Goal: Communication & Community: Answer question/provide support

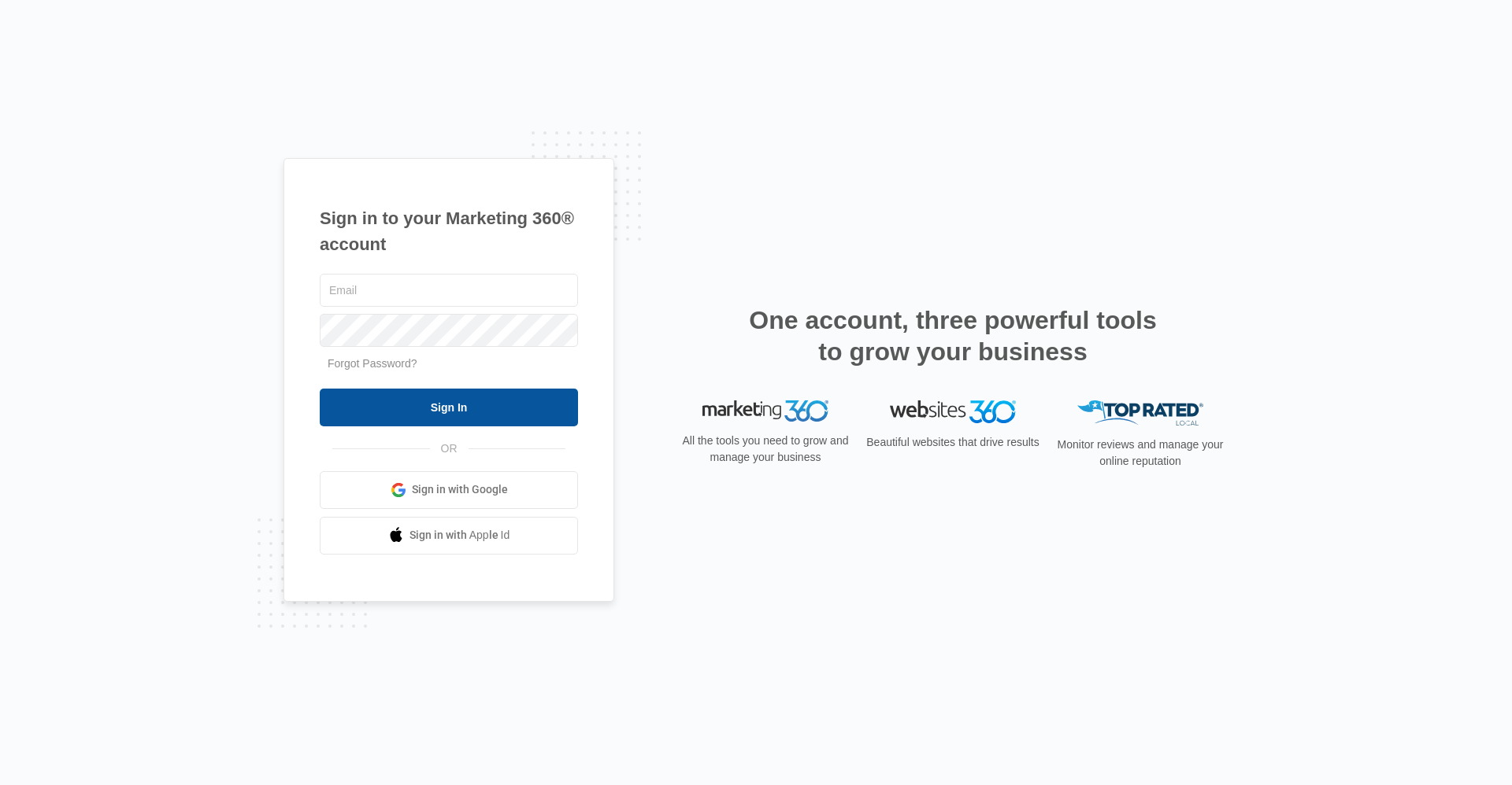
type input "[EMAIL_ADDRESS][DOMAIN_NAME]"
click at [480, 404] on input "Sign In" at bounding box center [449, 408] width 258 height 38
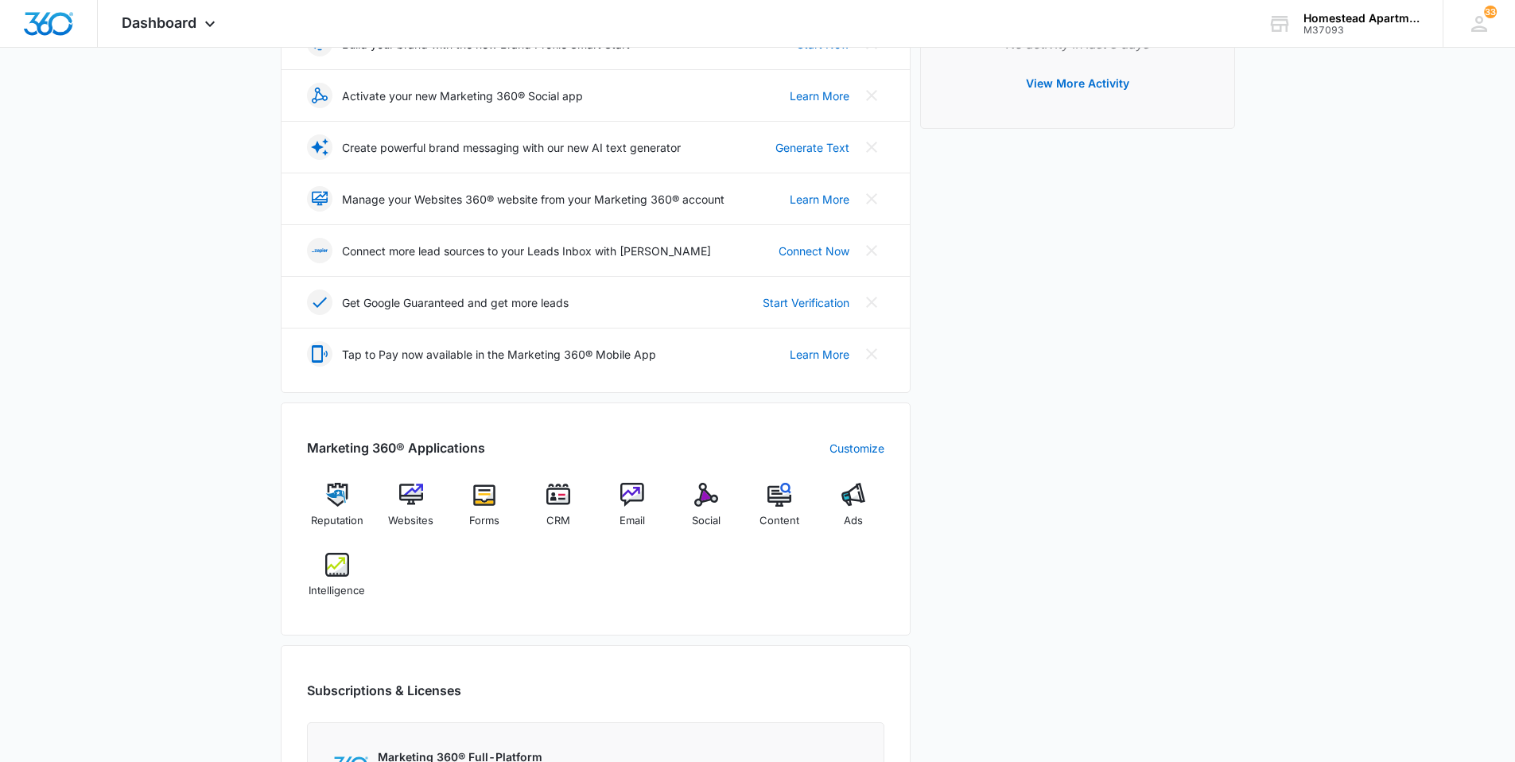
scroll to position [477, 0]
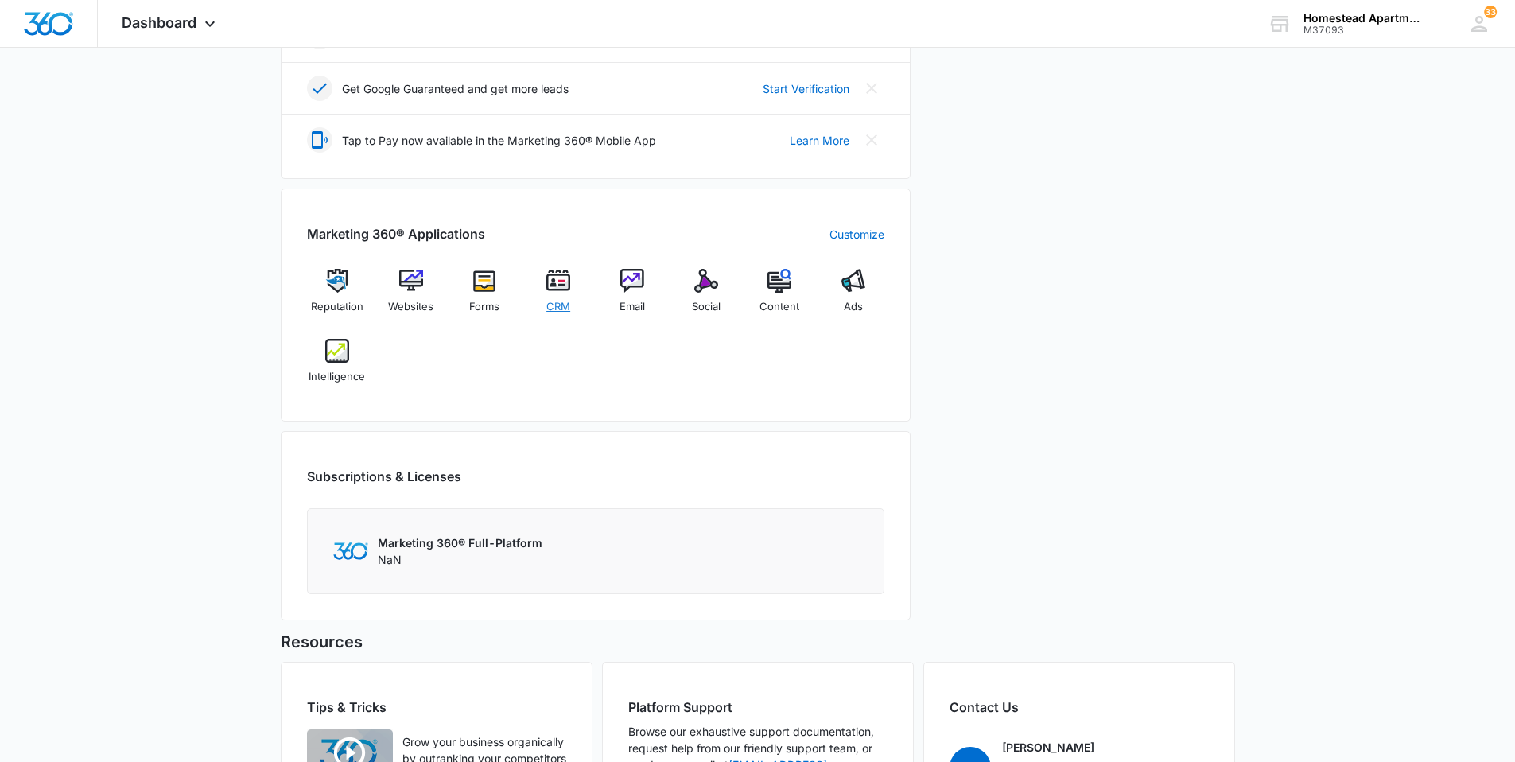
click at [549, 281] on img at bounding box center [558, 281] width 24 height 24
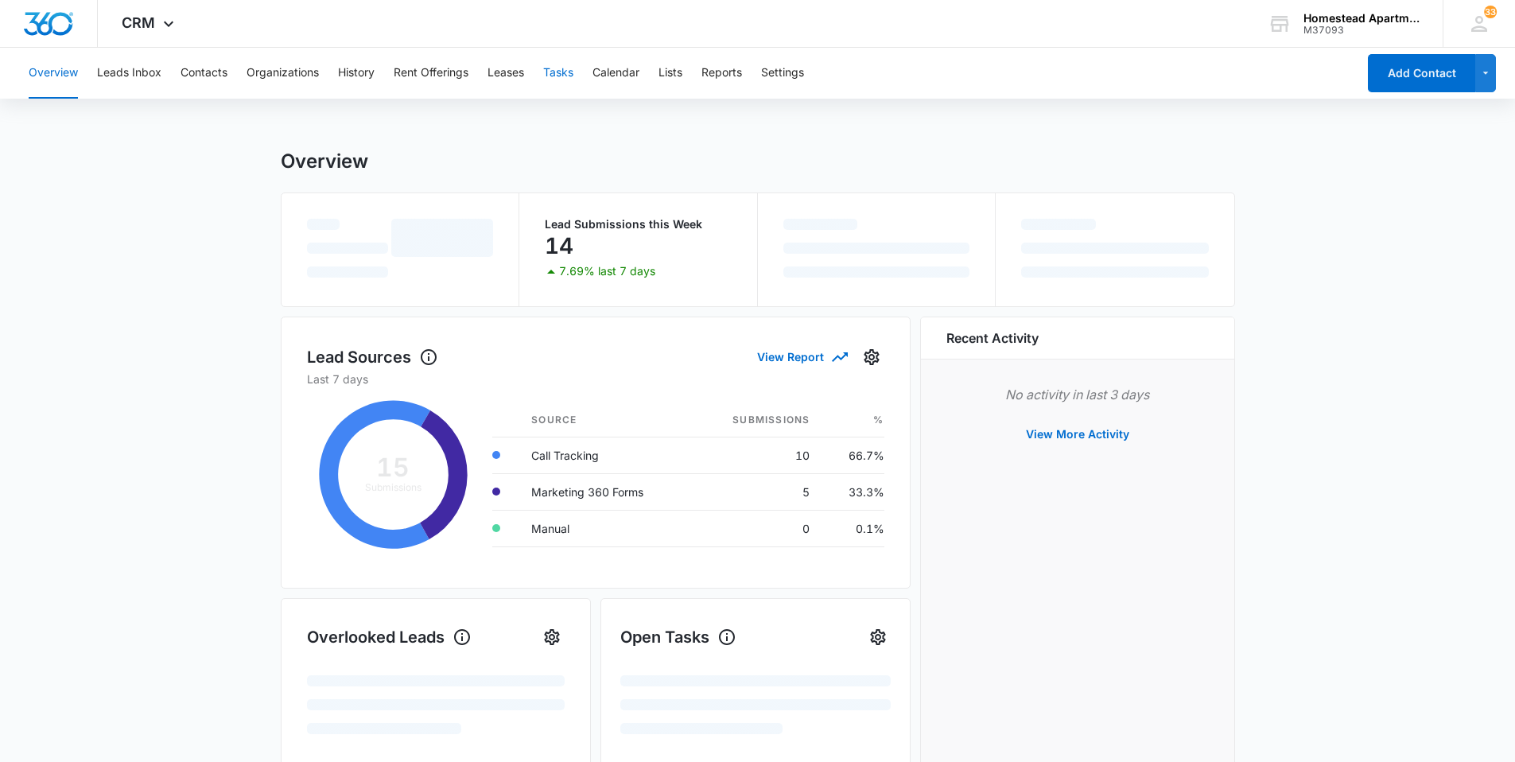
click at [550, 65] on button "Tasks" at bounding box center [558, 73] width 30 height 51
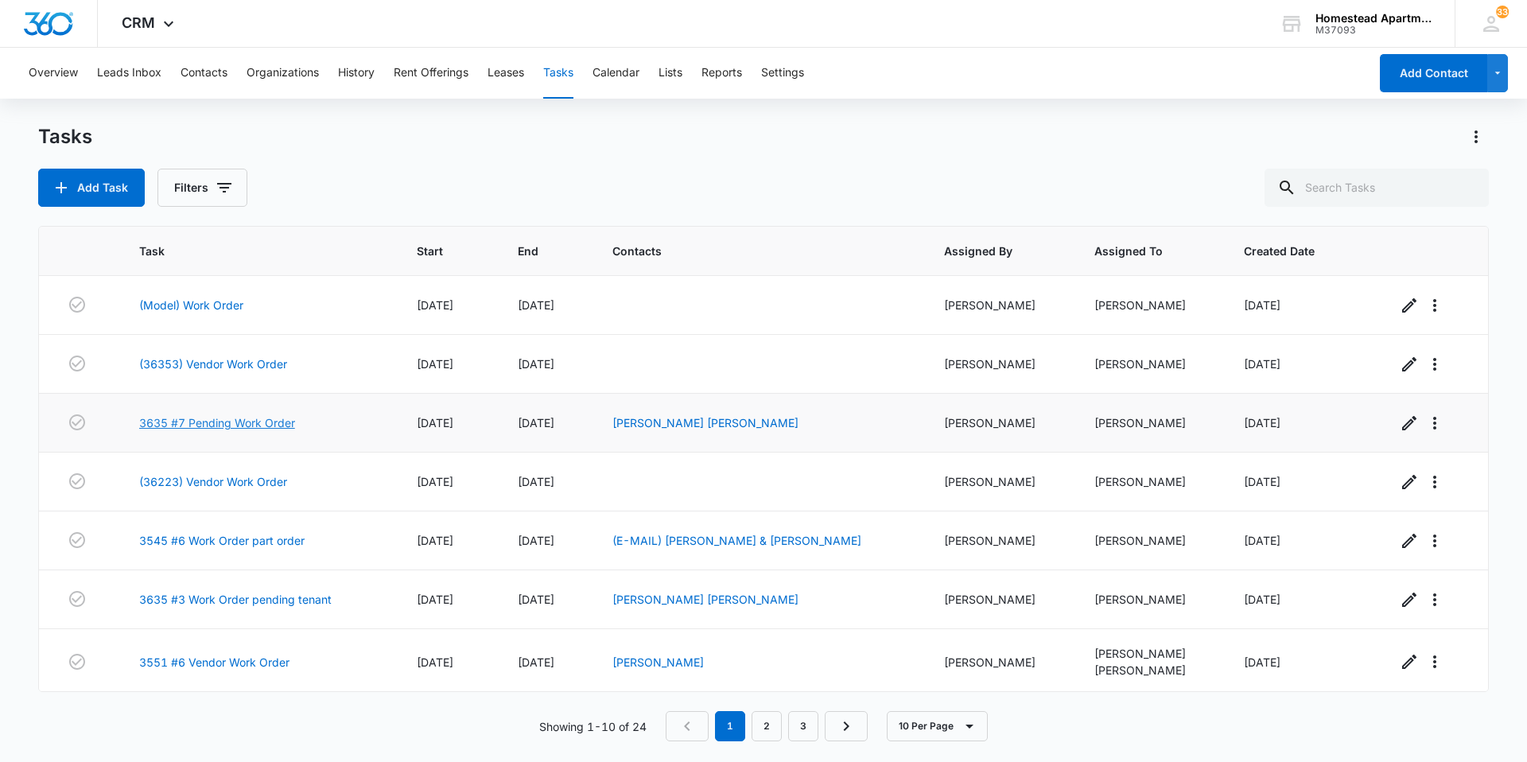
click at [251, 421] on link "3635 #7 Pending Work Order" at bounding box center [217, 422] width 156 height 17
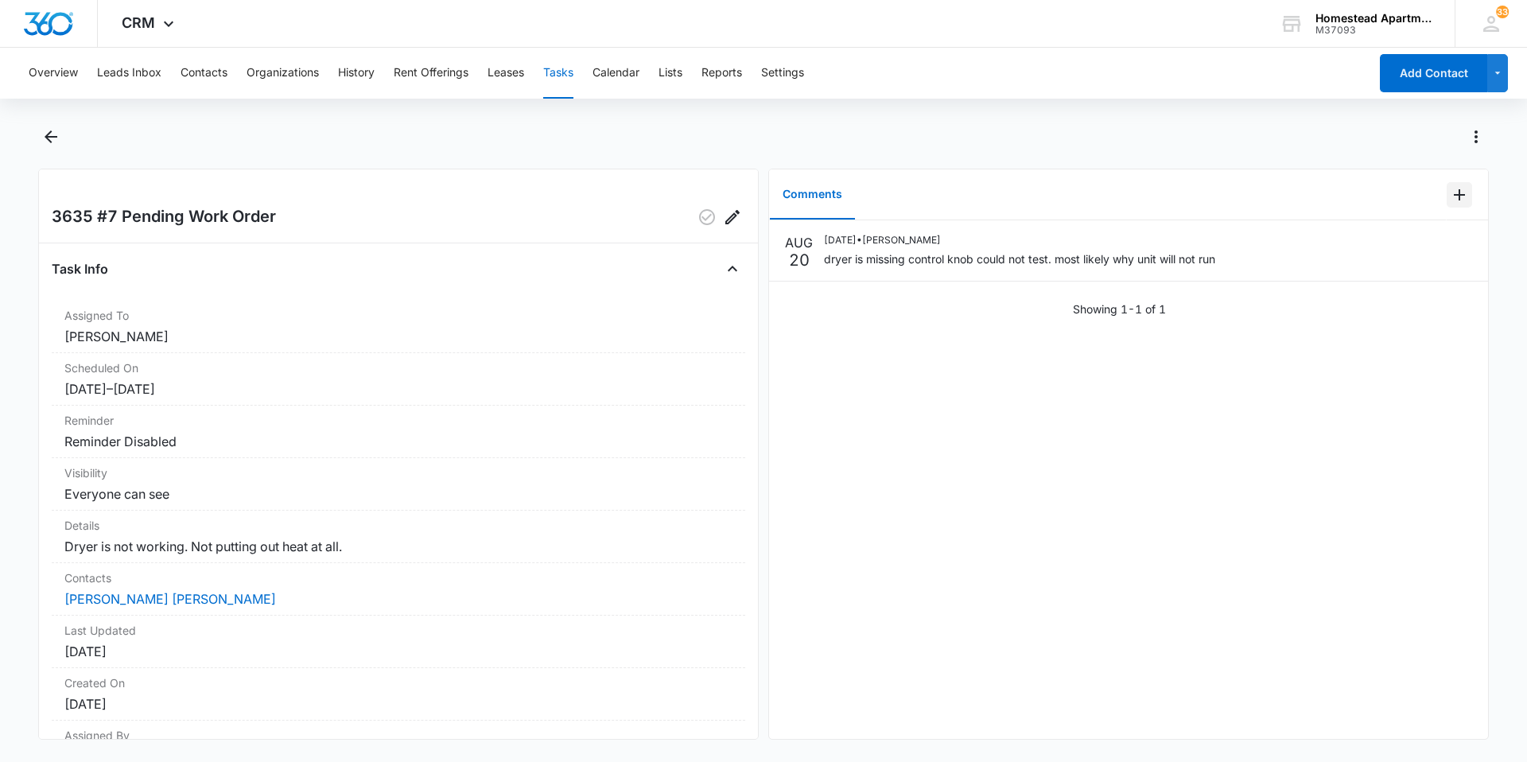
click at [1453, 194] on icon "Add Comment" at bounding box center [1458, 194] width 11 height 11
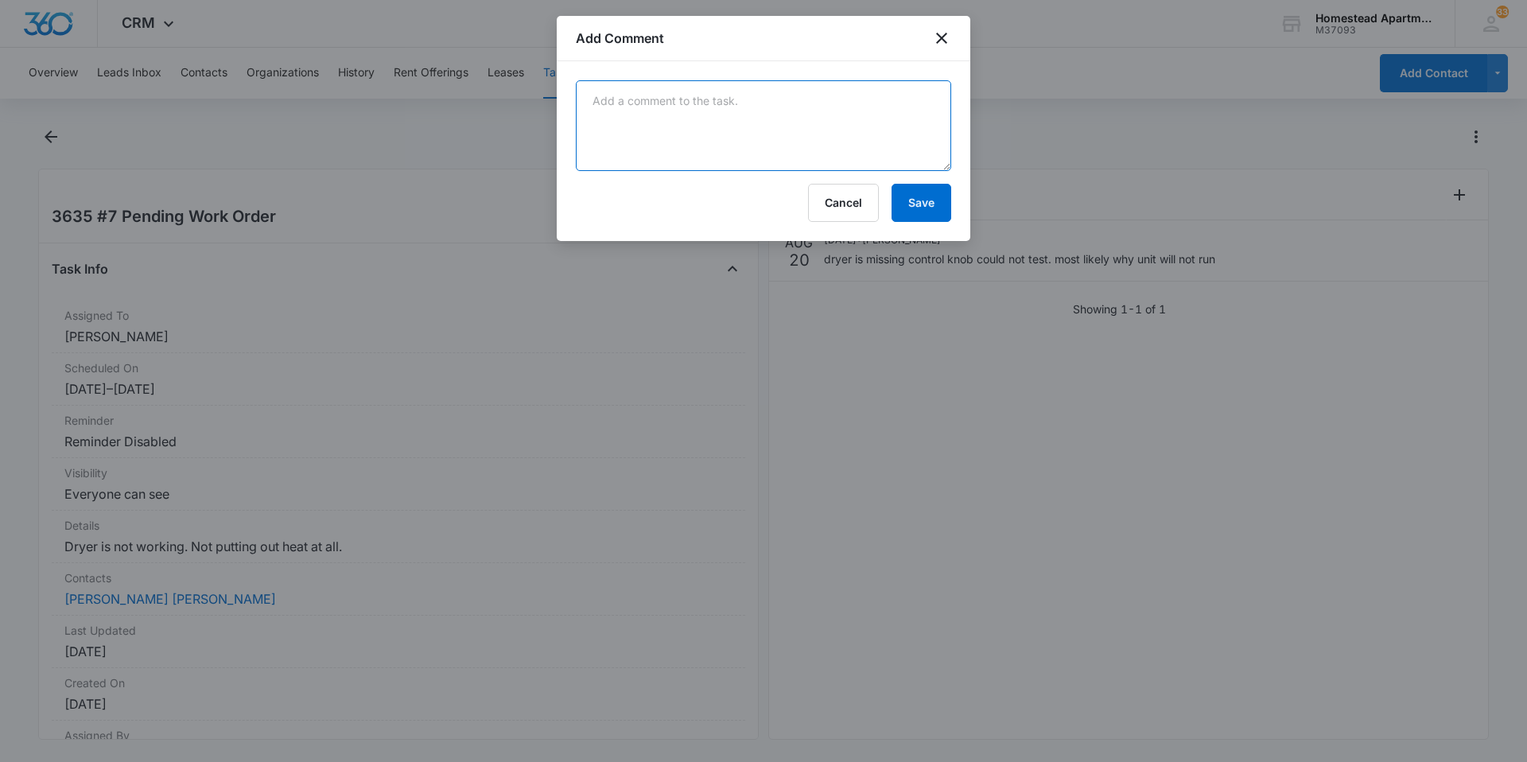
click at [601, 95] on textarea at bounding box center [763, 125] width 375 height 91
type textarea "Did speak with tenants-they do have the knob and they let me know even with kno…"
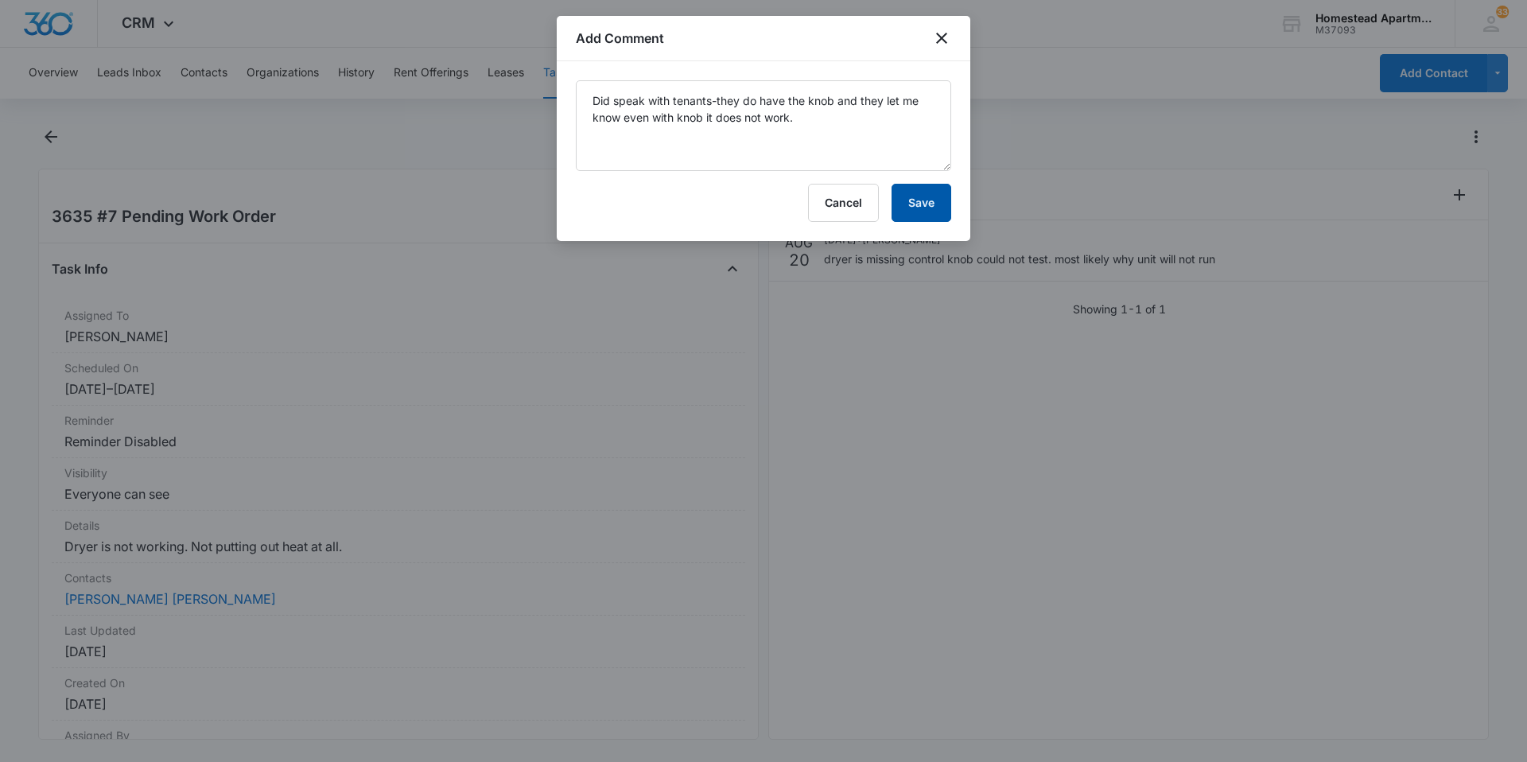
click at [912, 192] on button "Save" at bounding box center [921, 203] width 60 height 38
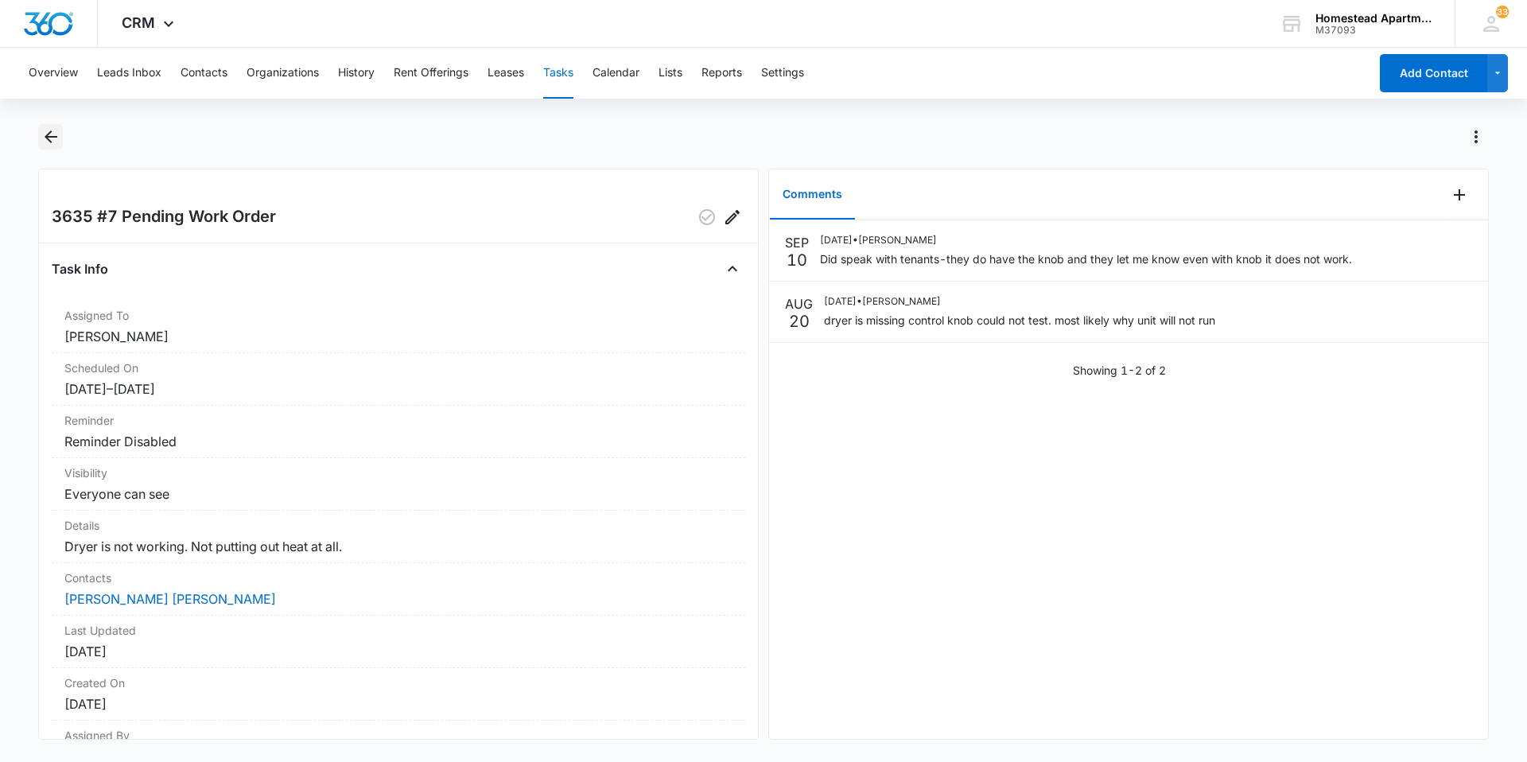
click at [53, 129] on icon "Back" at bounding box center [50, 136] width 19 height 19
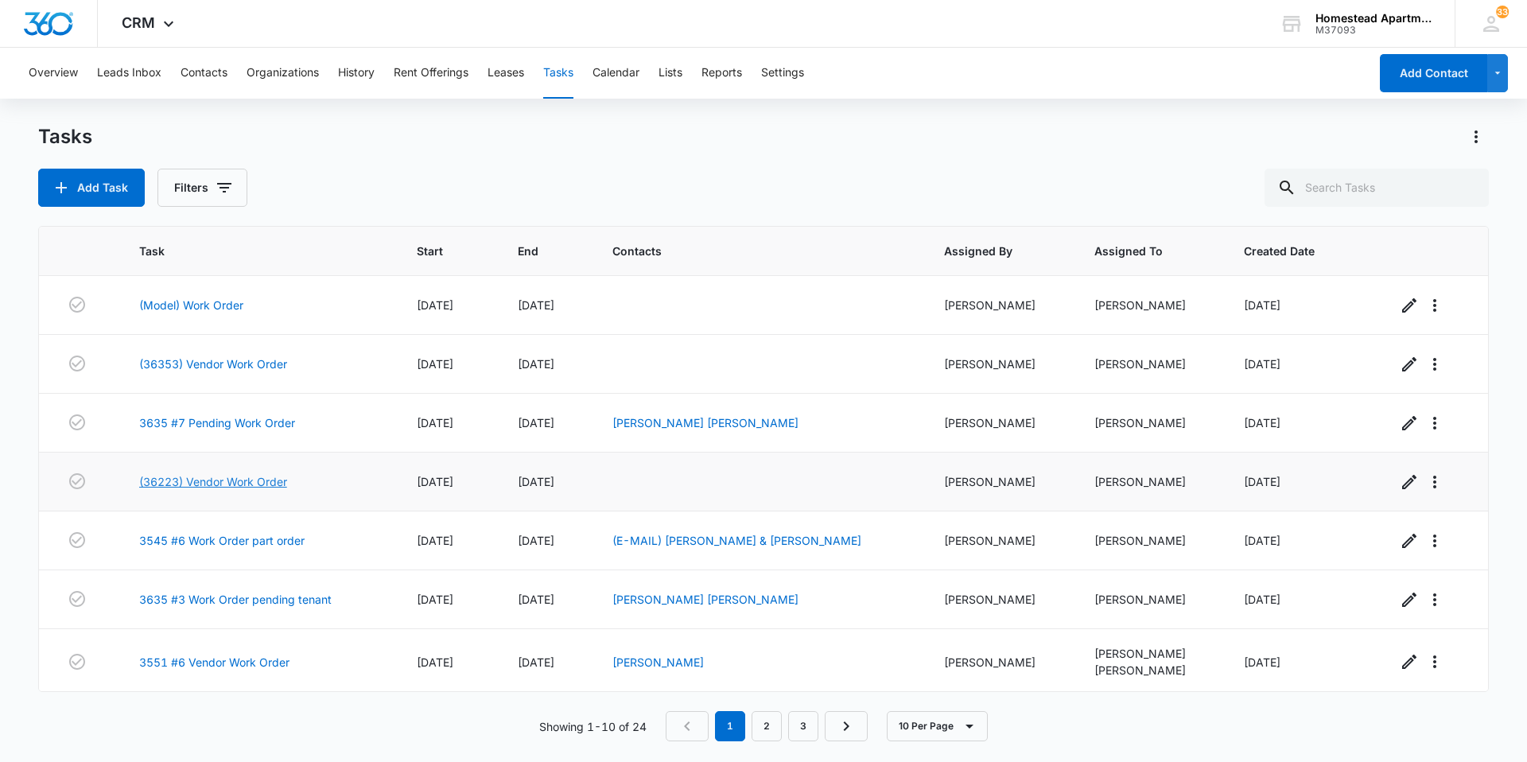
click at [201, 482] on link "(36223) Vendor Work Order" at bounding box center [213, 481] width 148 height 17
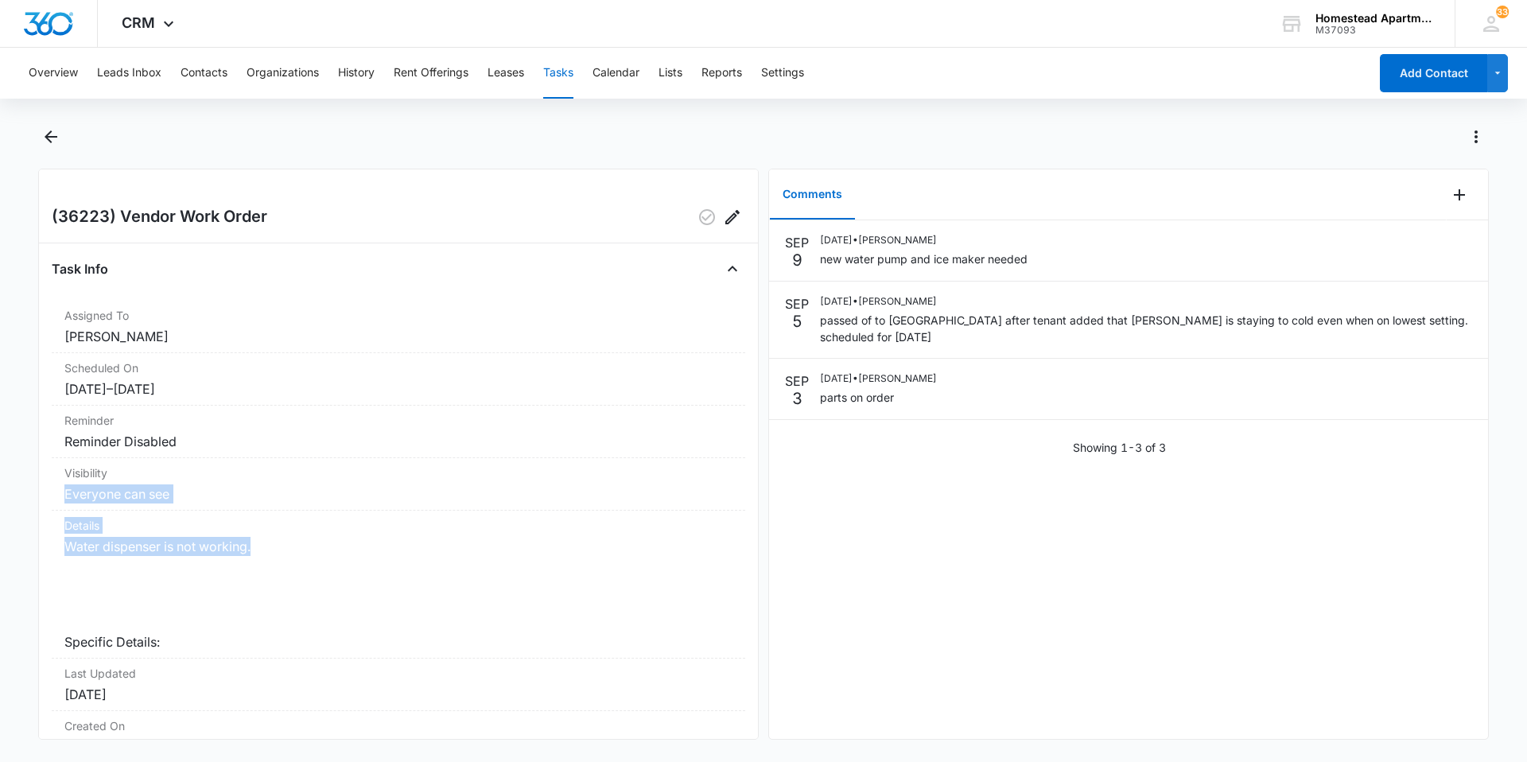
drag, startPoint x: 0, startPoint y: 0, endPoint x: 751, endPoint y: 546, distance: 928.9
click at [751, 546] on div "(36223) Vendor Work Order Task Info Assigned To Richard Delong Scheduled On 8/2…" at bounding box center [398, 454] width 720 height 571
click at [1449, 192] on icon "Add Comment" at bounding box center [1458, 194] width 19 height 19
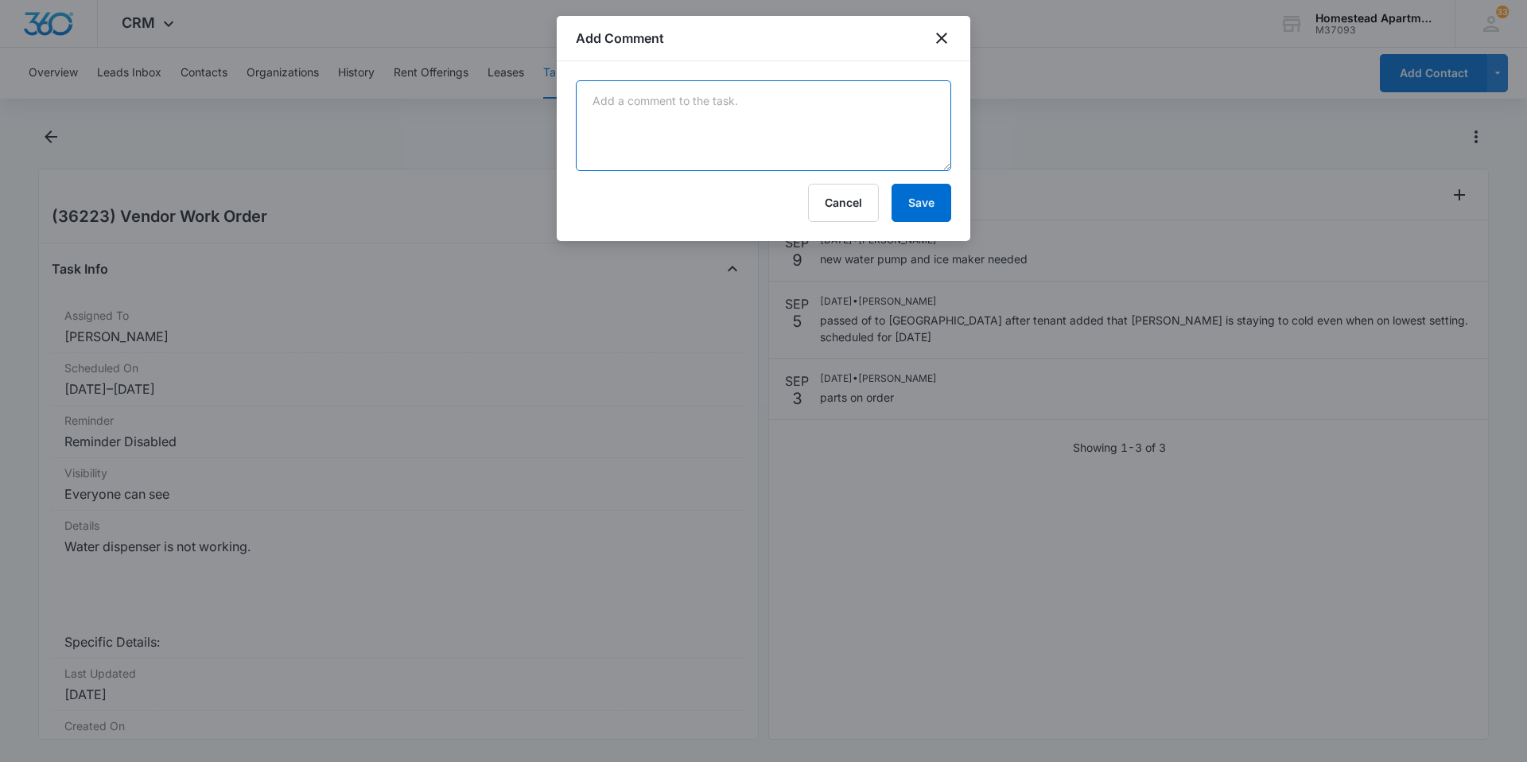
click at [590, 95] on textarea at bounding box center [763, 125] width 375 height 91
type textarea "Manweiler came out have to order a parts will be back to fix ice maker and valv…"
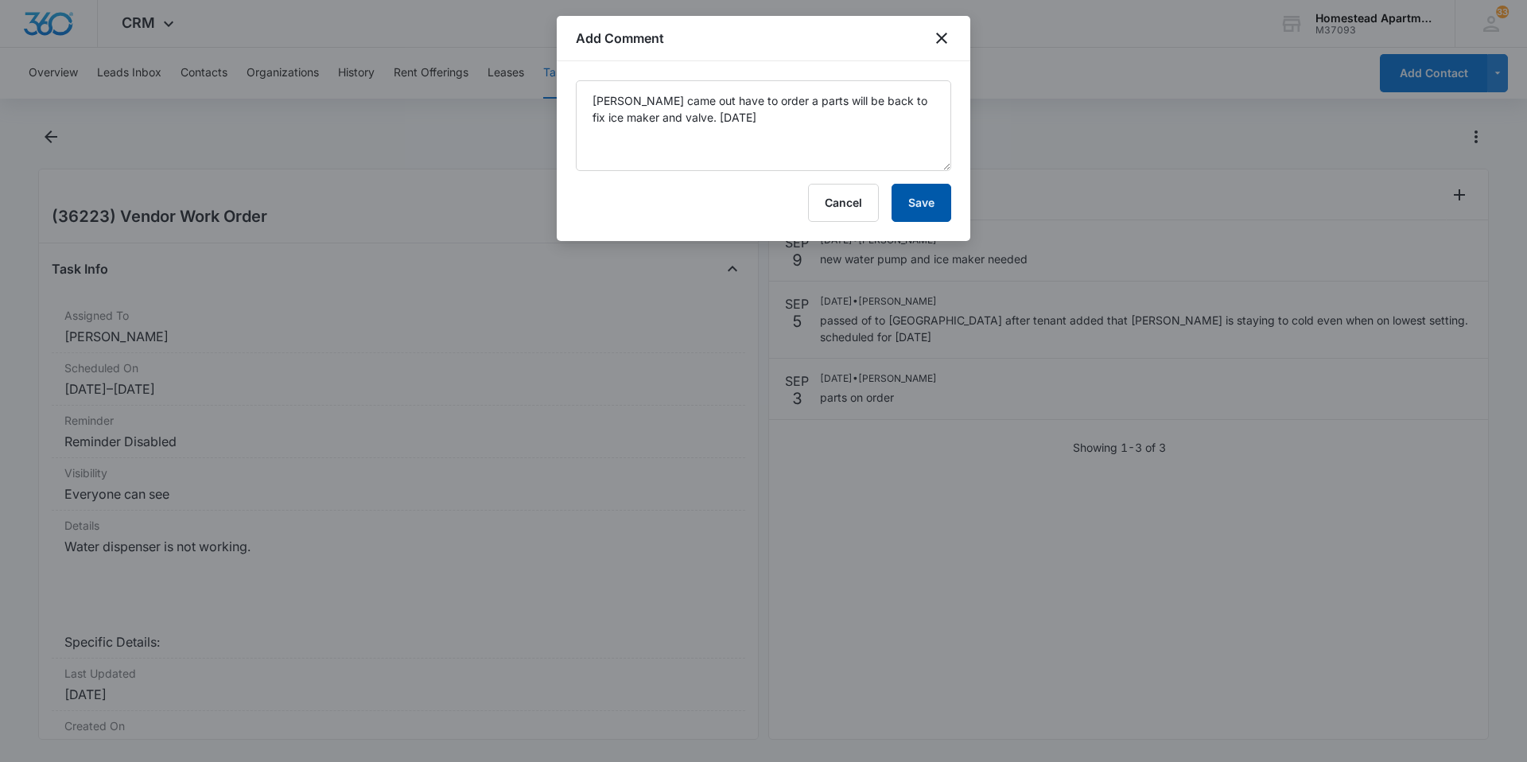
click at [918, 194] on button "Save" at bounding box center [921, 203] width 60 height 38
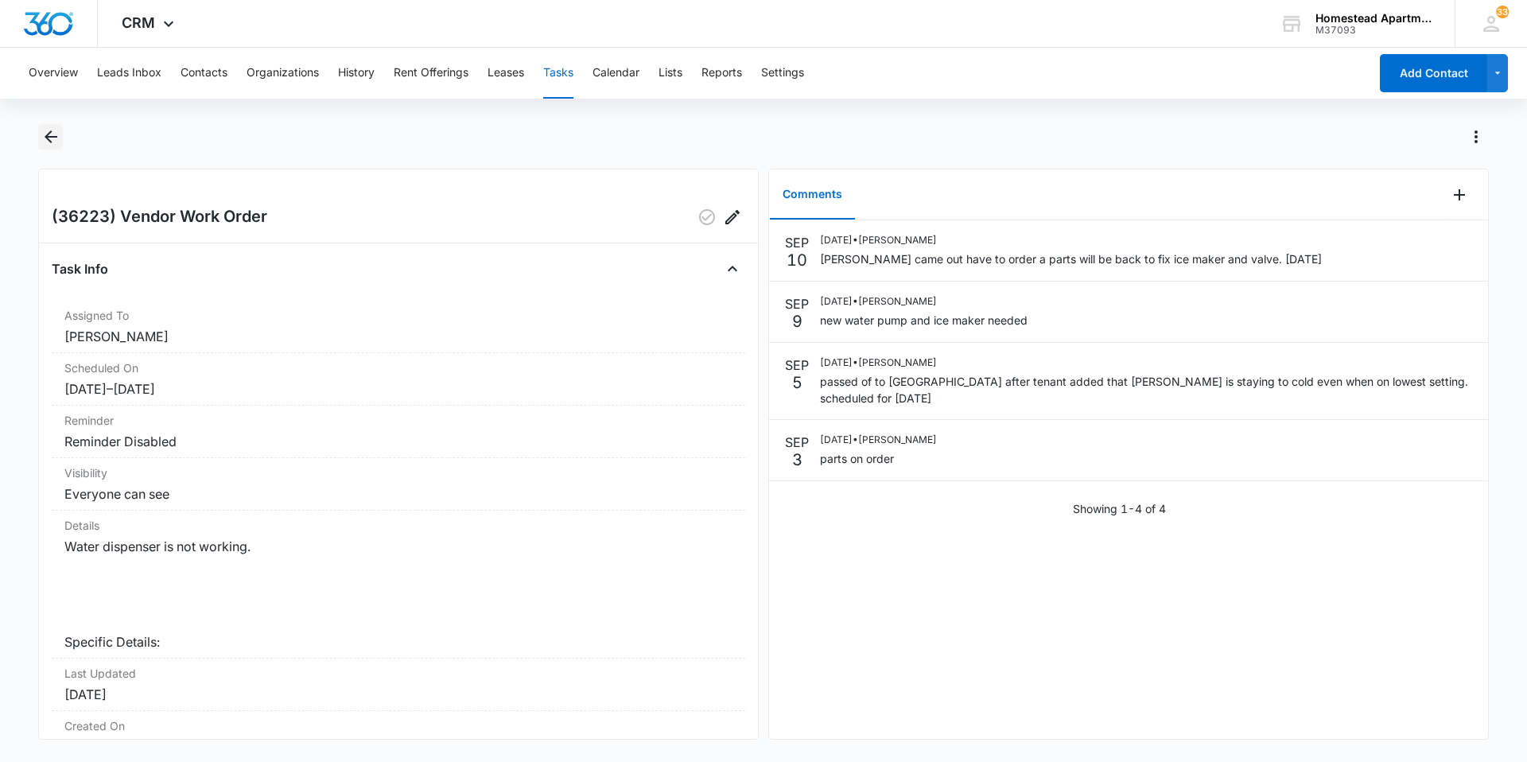
click at [55, 131] on icon "Back" at bounding box center [50, 136] width 19 height 19
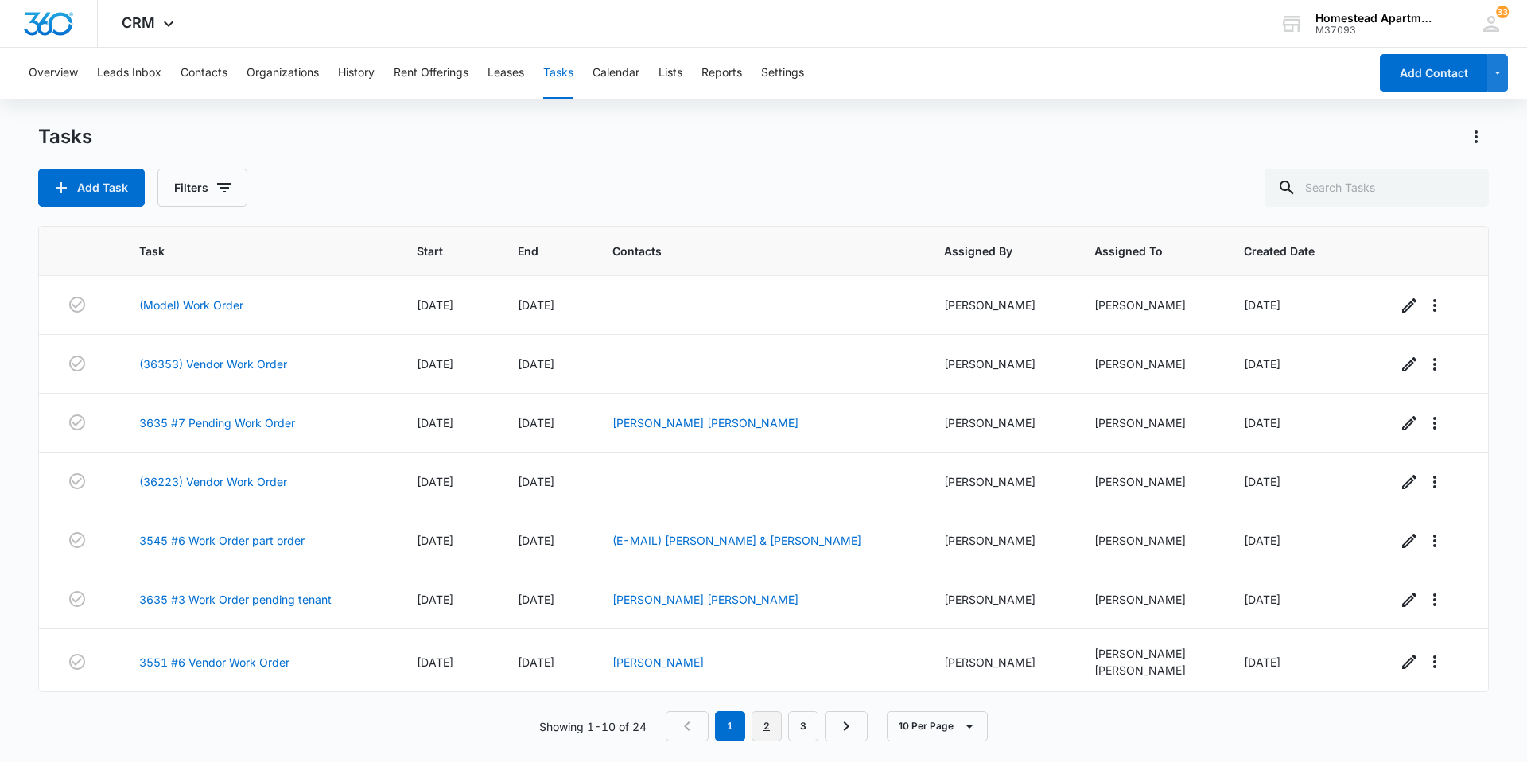
click at [766, 728] on link "2" at bounding box center [766, 726] width 30 height 30
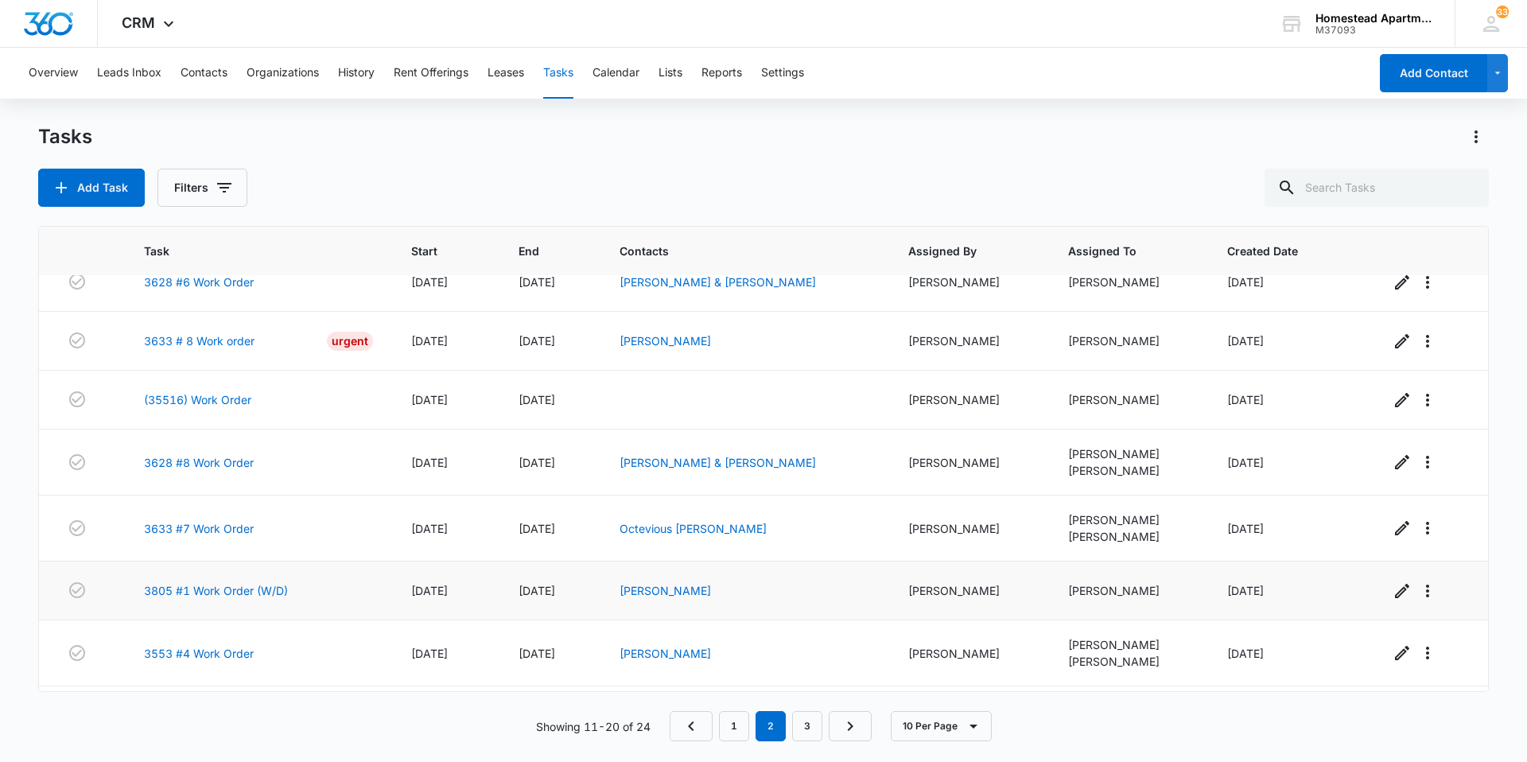
scroll to position [215, 0]
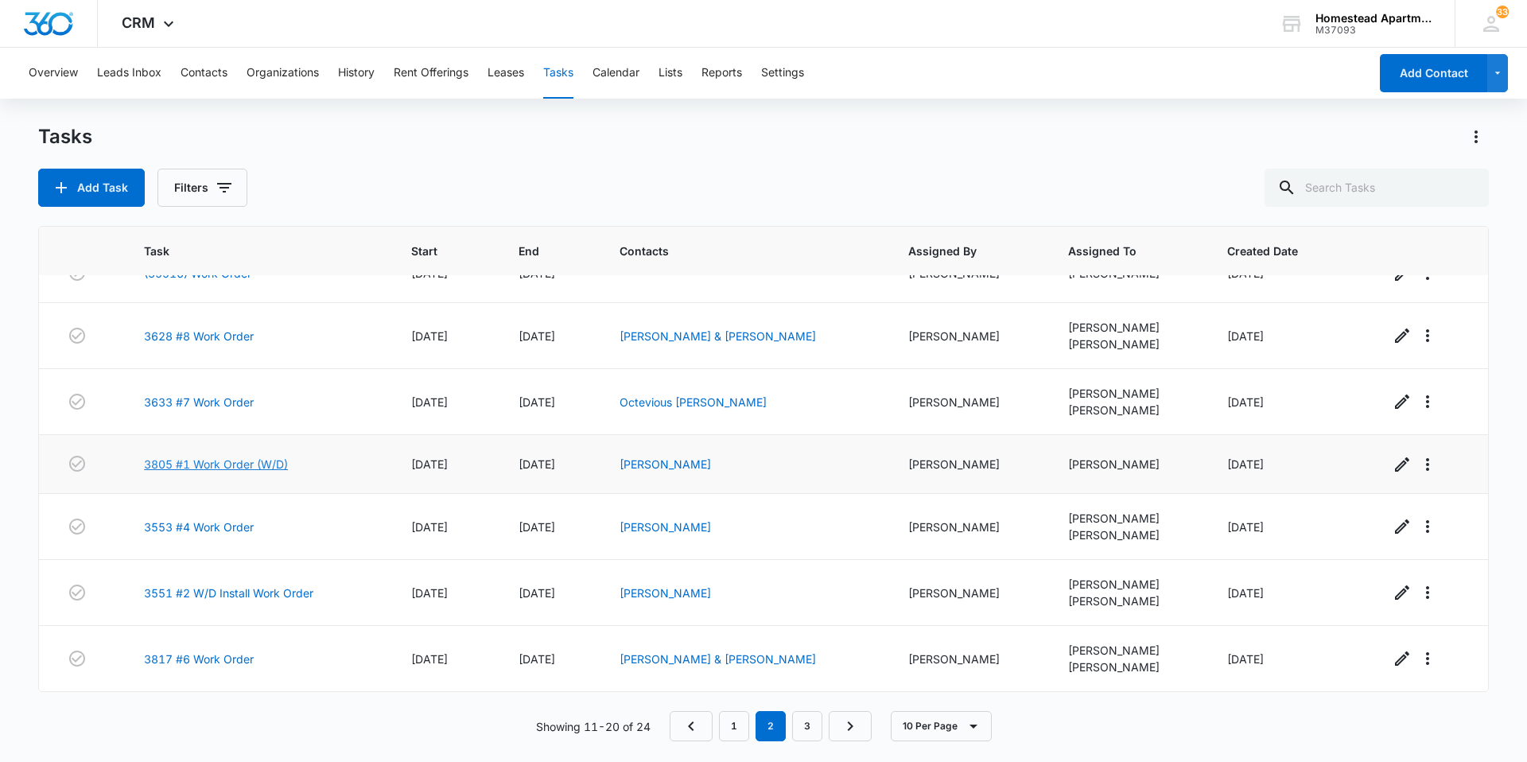
click at [195, 465] on link "3805 #1 Work Order (W/D)" at bounding box center [216, 464] width 144 height 17
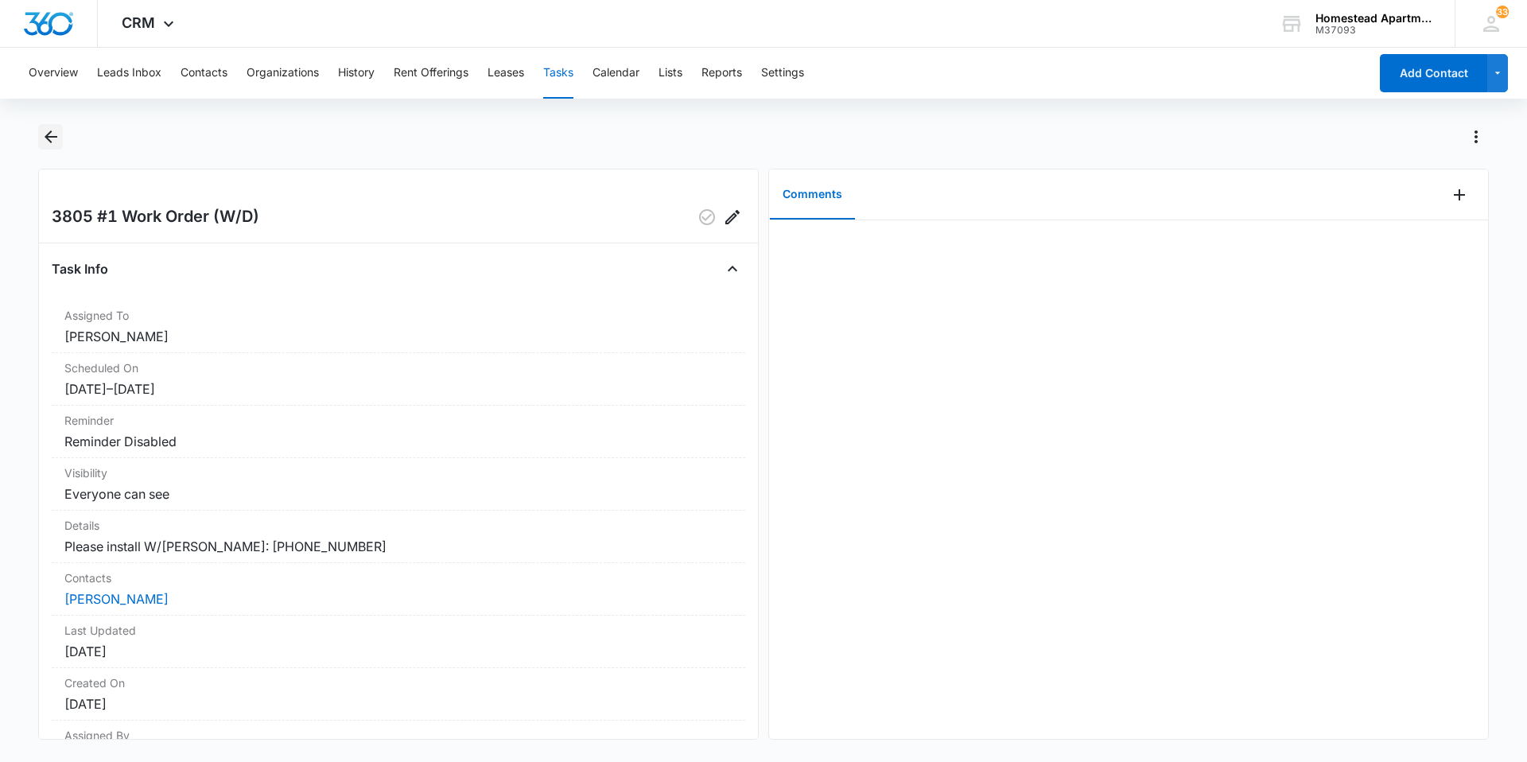
click at [56, 130] on icon "Back" at bounding box center [50, 136] width 19 height 19
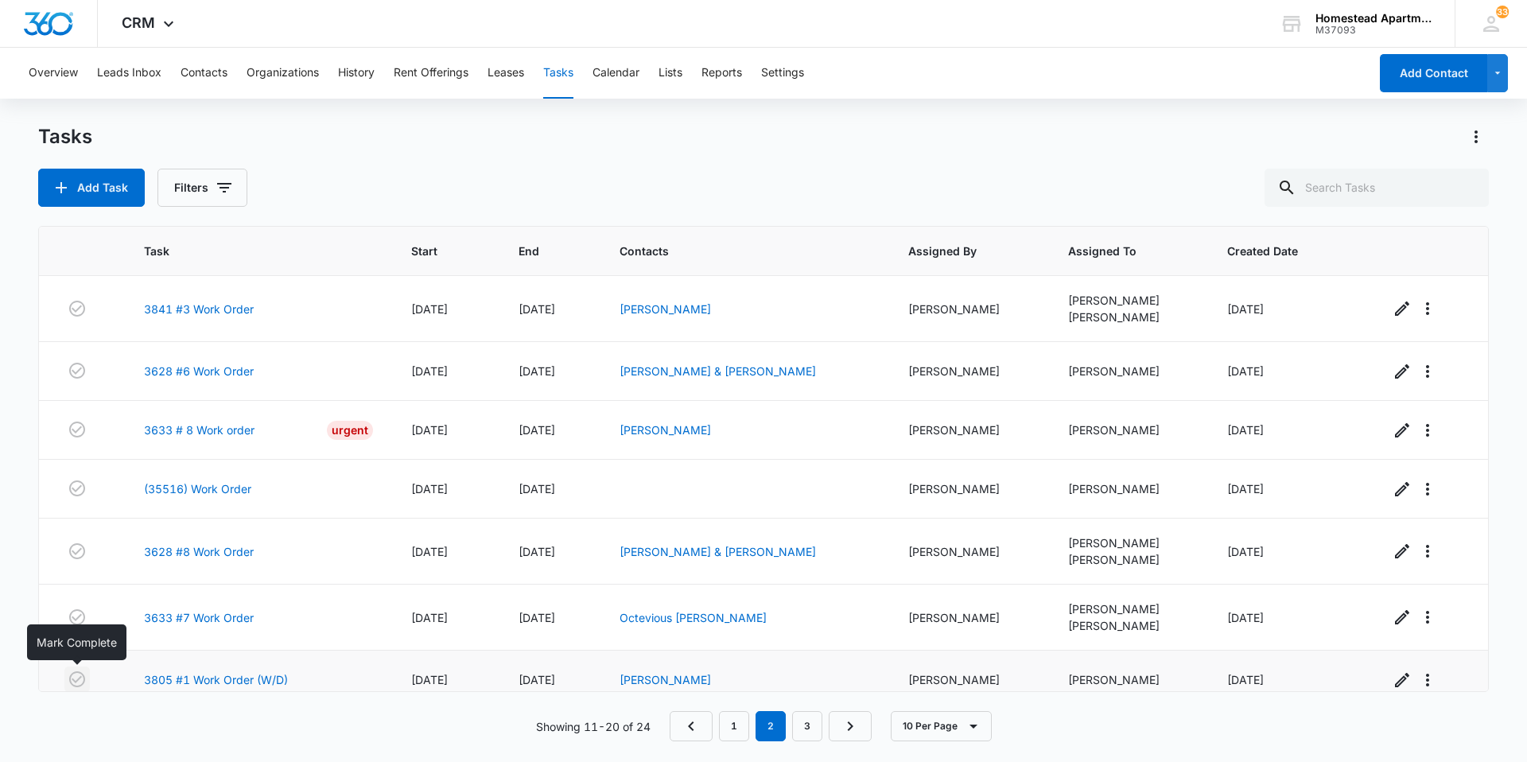
click at [72, 677] on icon "button" at bounding box center [77, 678] width 19 height 19
click at [86, 721] on div "Showing 11-20 of 24 1 2 3 10 Per Page" at bounding box center [763, 726] width 1450 height 30
click at [724, 724] on link "1" at bounding box center [734, 726] width 30 height 30
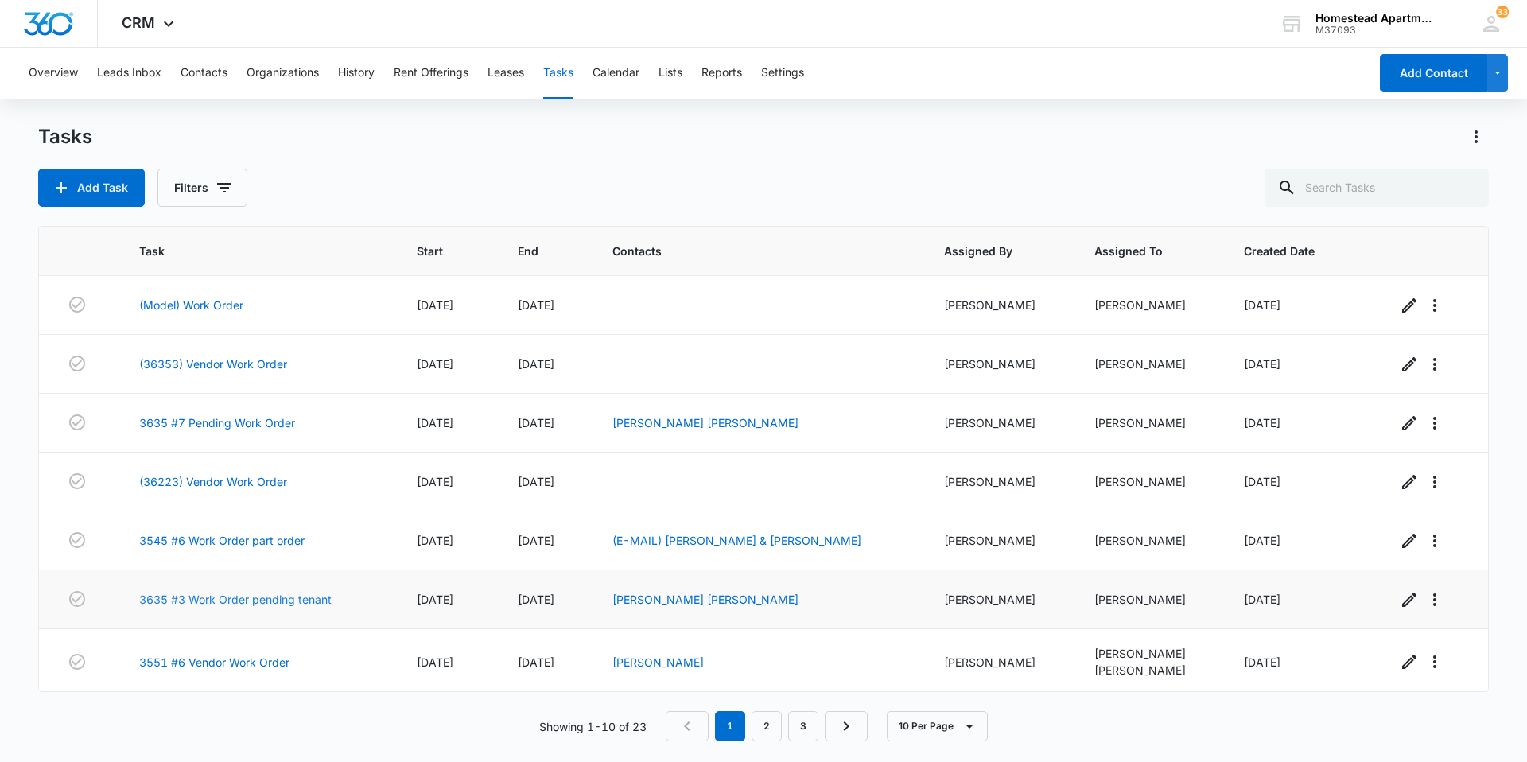
click at [165, 594] on link "3635 #3 Work Order pending tenant" at bounding box center [235, 599] width 192 height 17
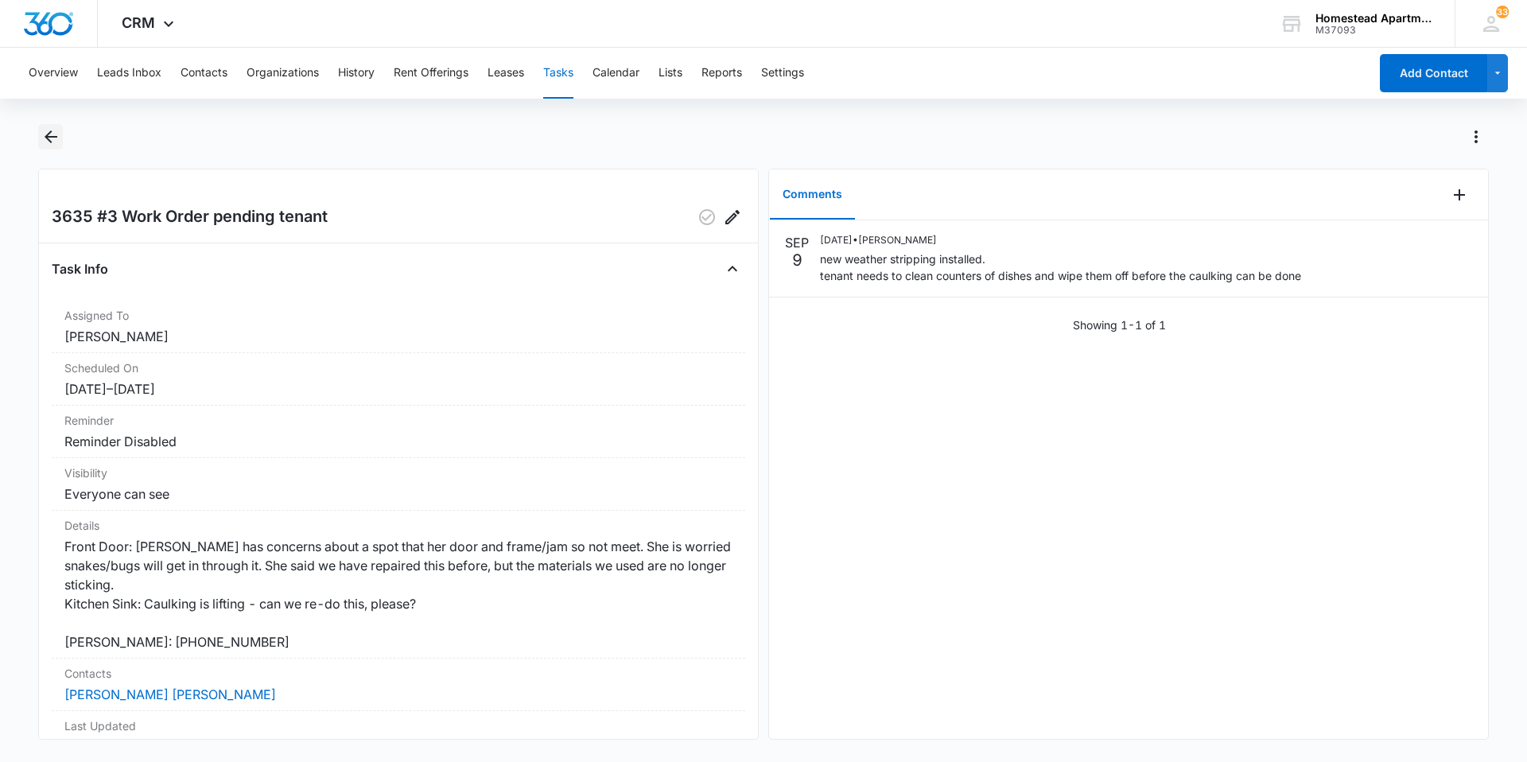
click at [56, 134] on icon "Back" at bounding box center [50, 136] width 19 height 19
